Goal: Navigation & Orientation: Find specific page/section

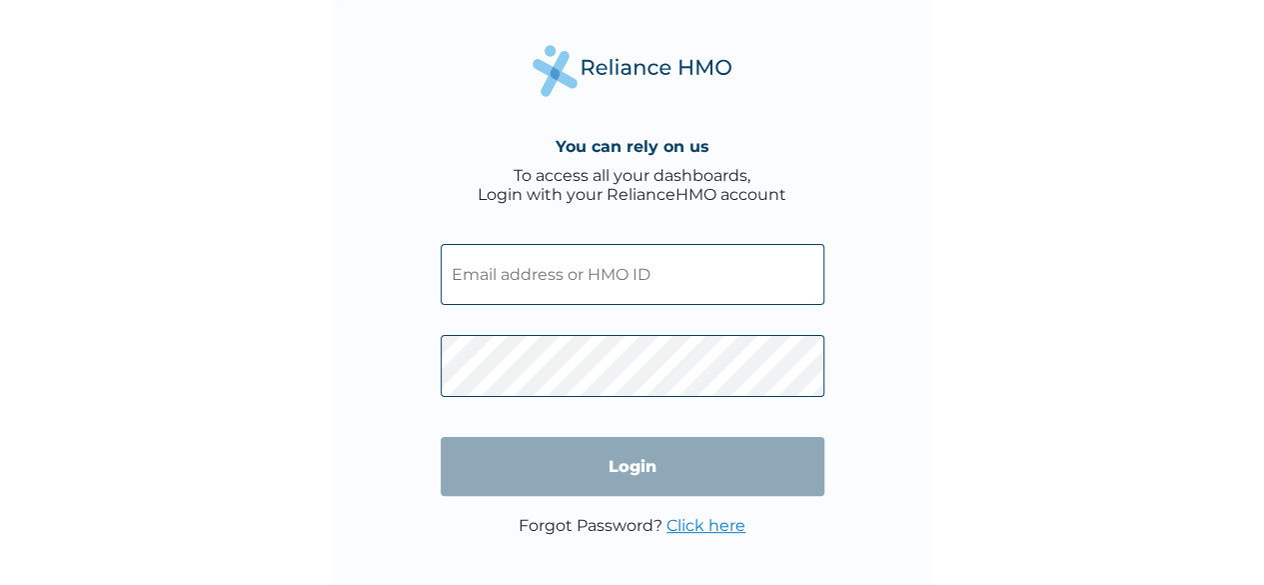
click at [598, 277] on input "text" at bounding box center [633, 274] width 384 height 61
type input "[EMAIL_ADDRESS][DOMAIN_NAME]"
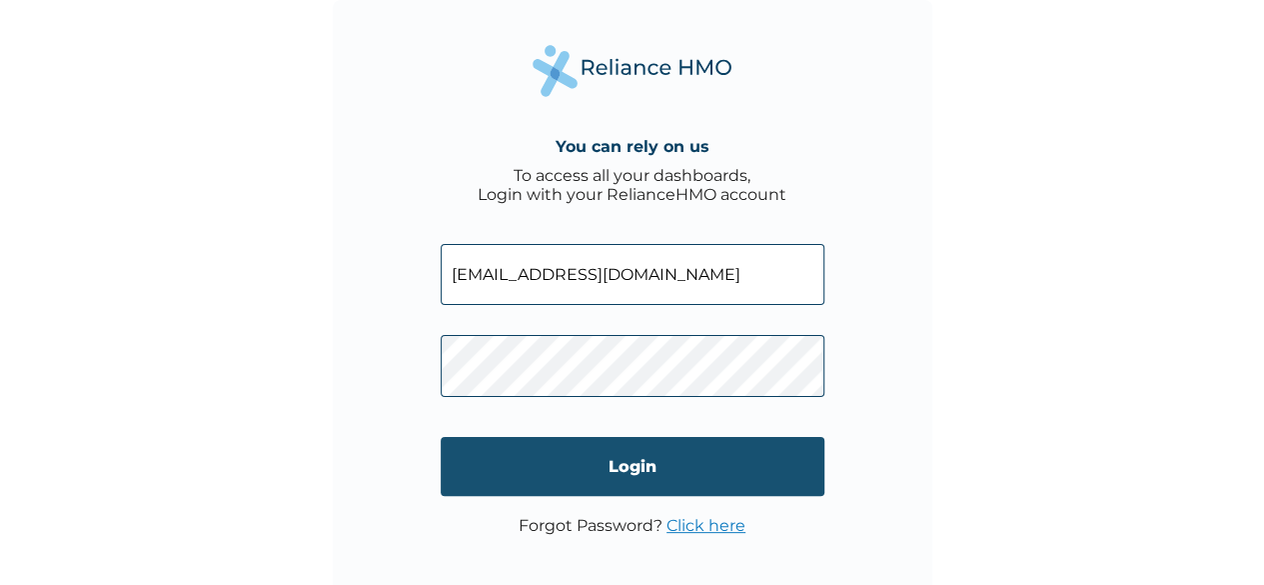
click at [560, 465] on input "Login" at bounding box center [633, 466] width 384 height 59
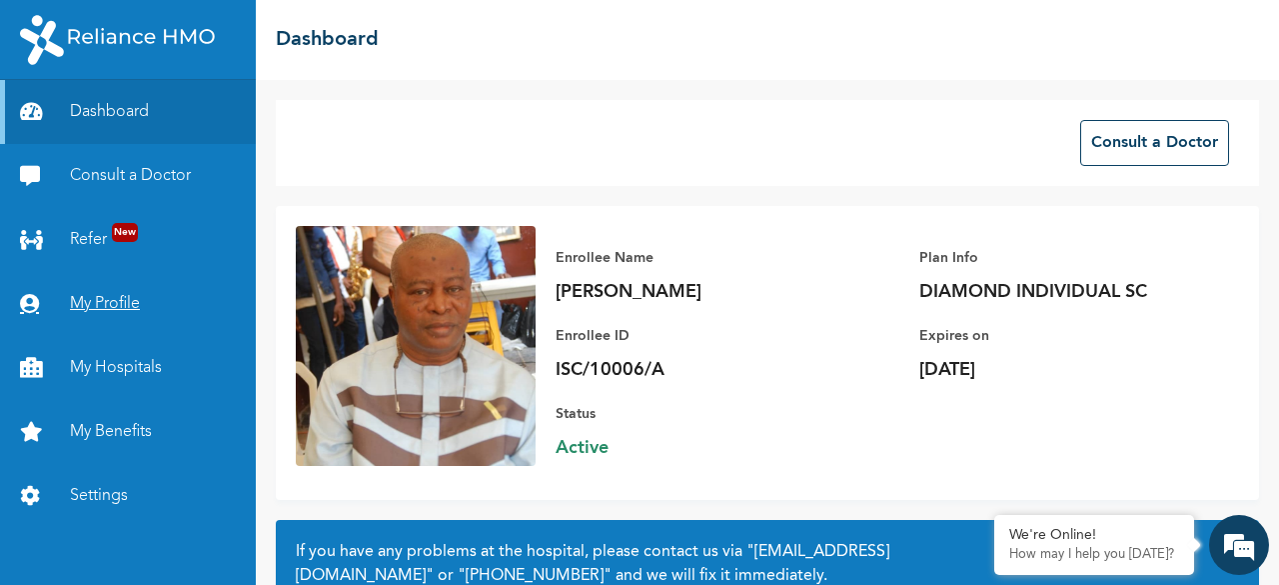
click at [111, 299] on link "My Profile" at bounding box center [128, 304] width 256 height 64
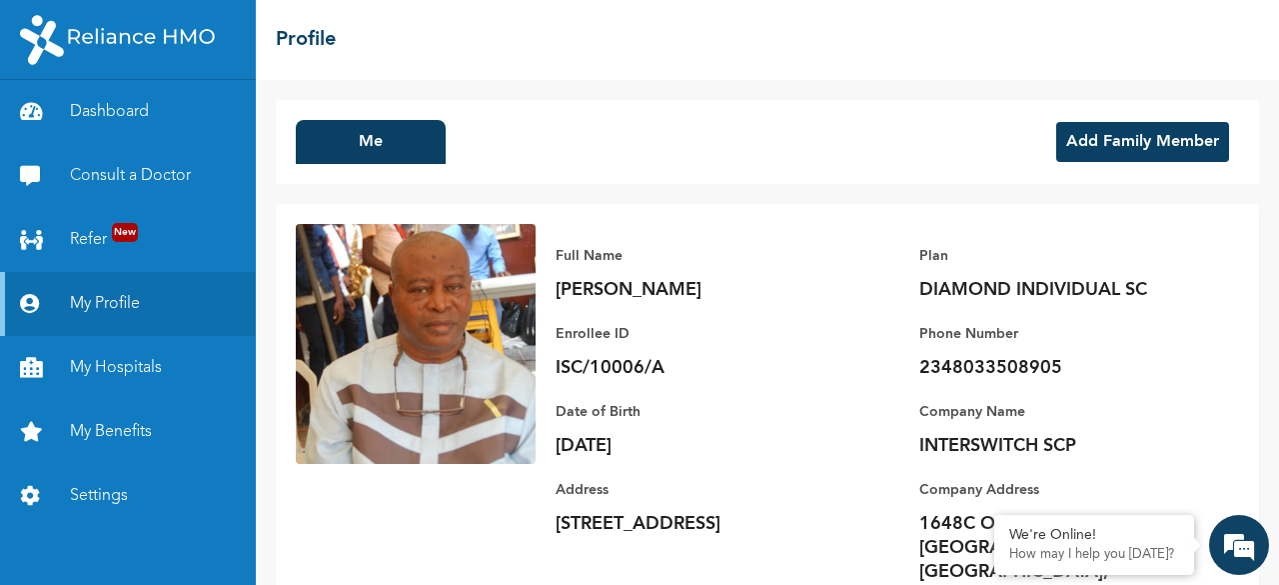
scroll to position [54, 0]
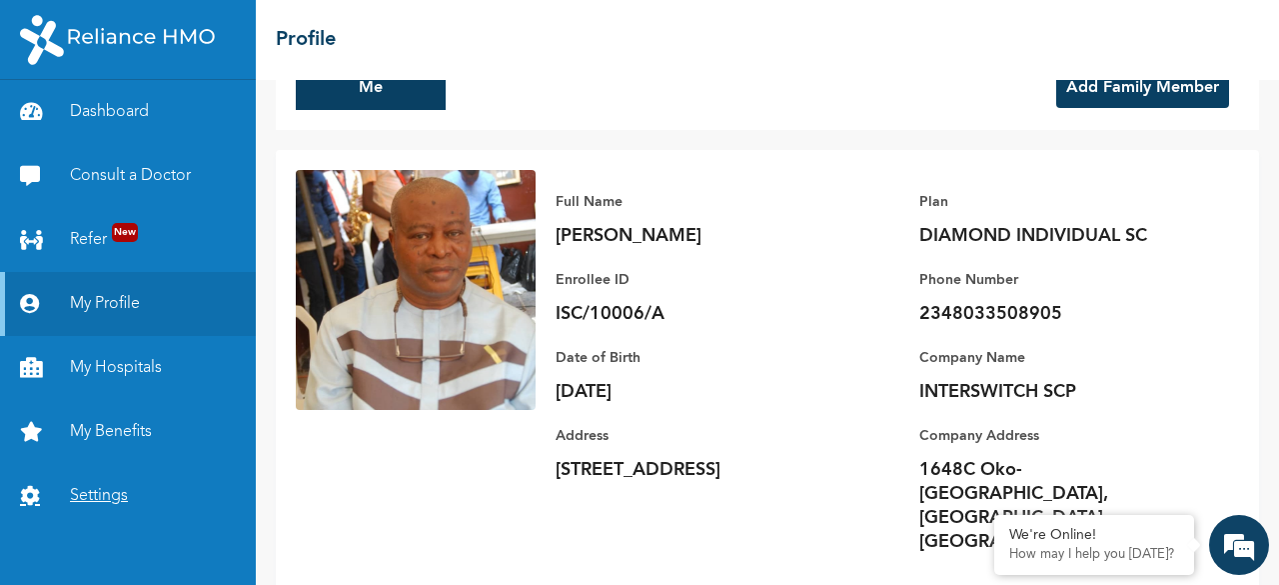
click at [79, 488] on link "Settings" at bounding box center [128, 496] width 256 height 64
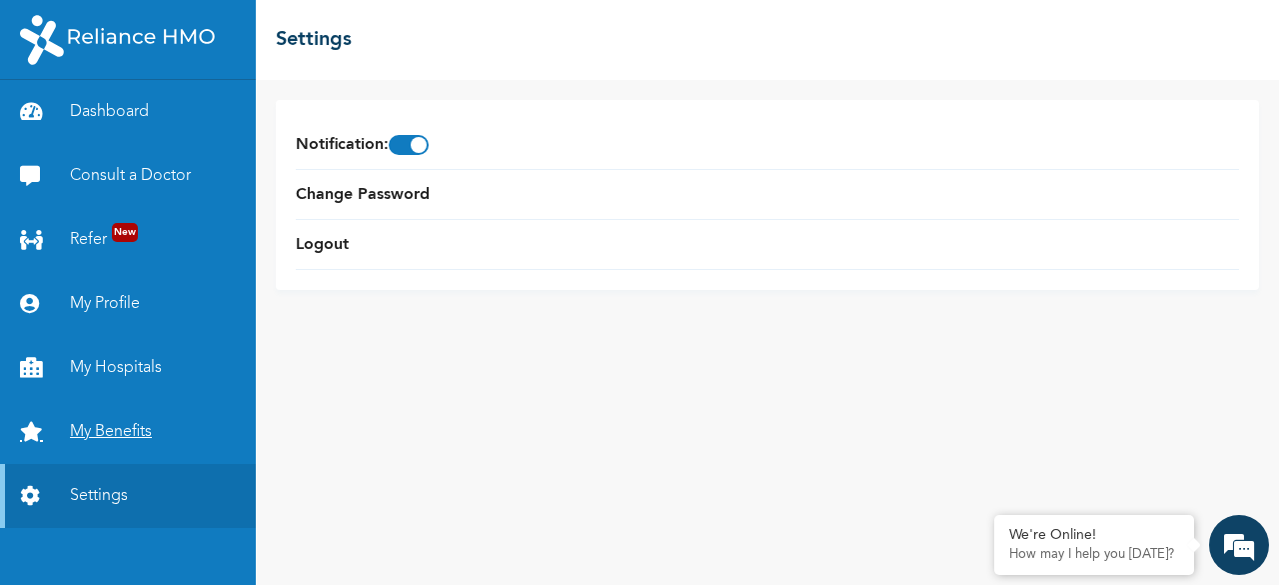
click at [108, 441] on link "My Benefits" at bounding box center [128, 432] width 256 height 64
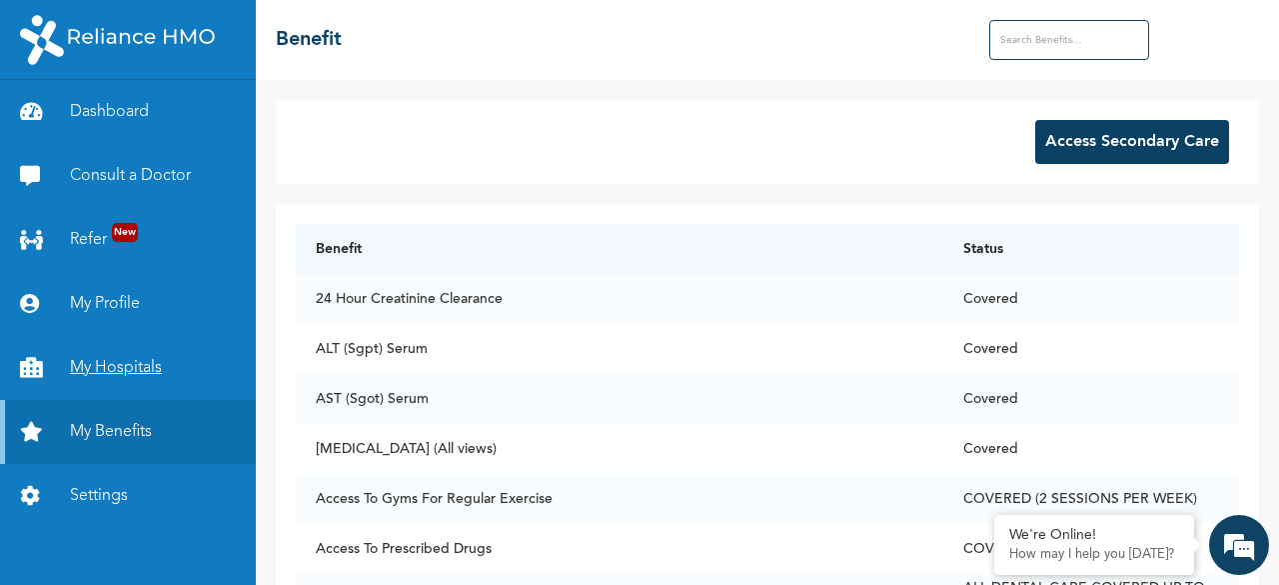
click at [122, 376] on link "My Hospitals" at bounding box center [128, 368] width 256 height 64
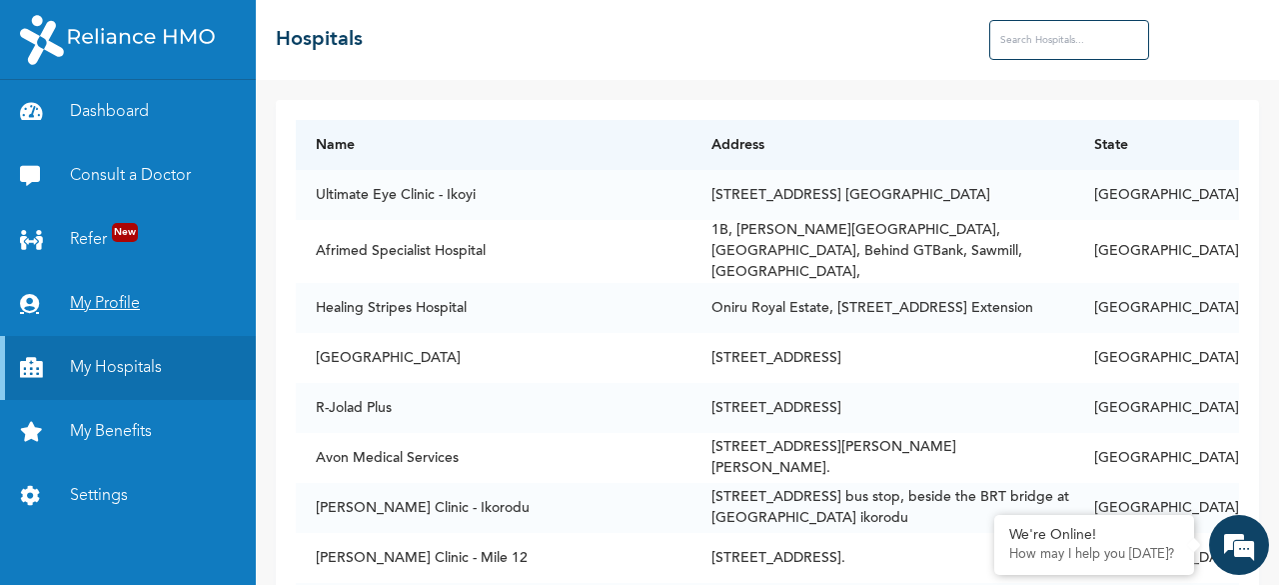
click at [121, 303] on link "My Profile" at bounding box center [128, 304] width 256 height 64
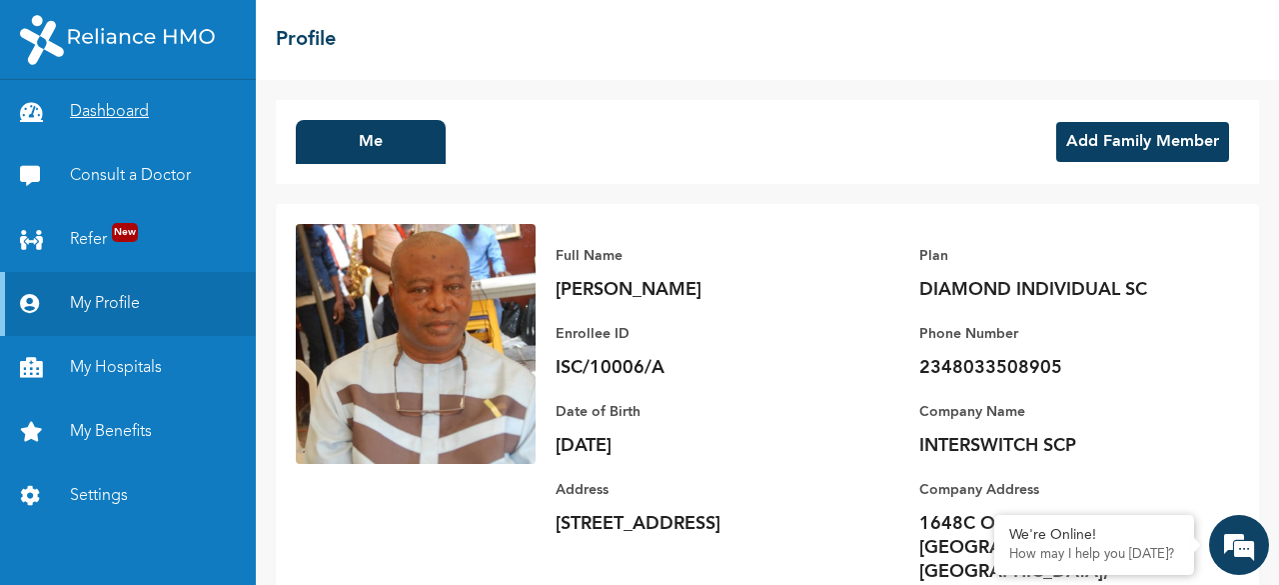
click at [120, 113] on link "Dashboard" at bounding box center [128, 112] width 256 height 64
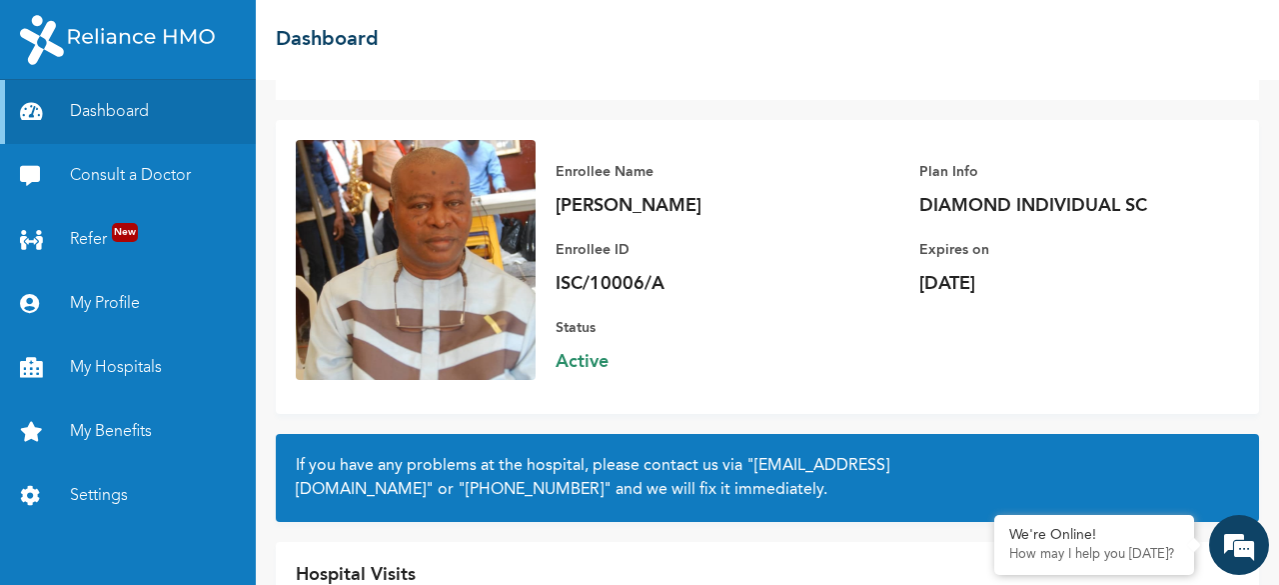
scroll to position [84, 0]
